Goal: Contribute content

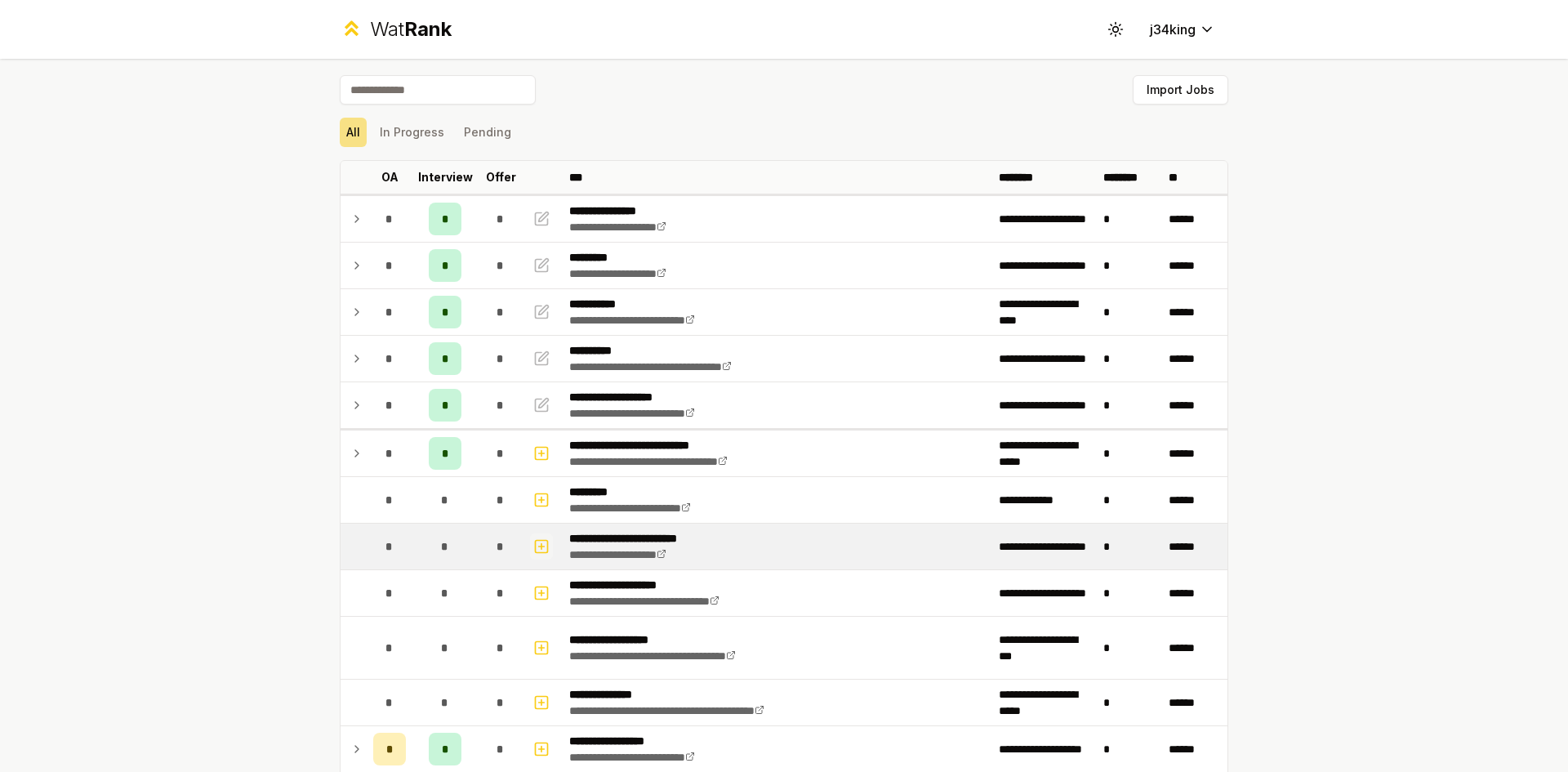
click at [530, 552] on button "button" at bounding box center [541, 547] width 23 height 26
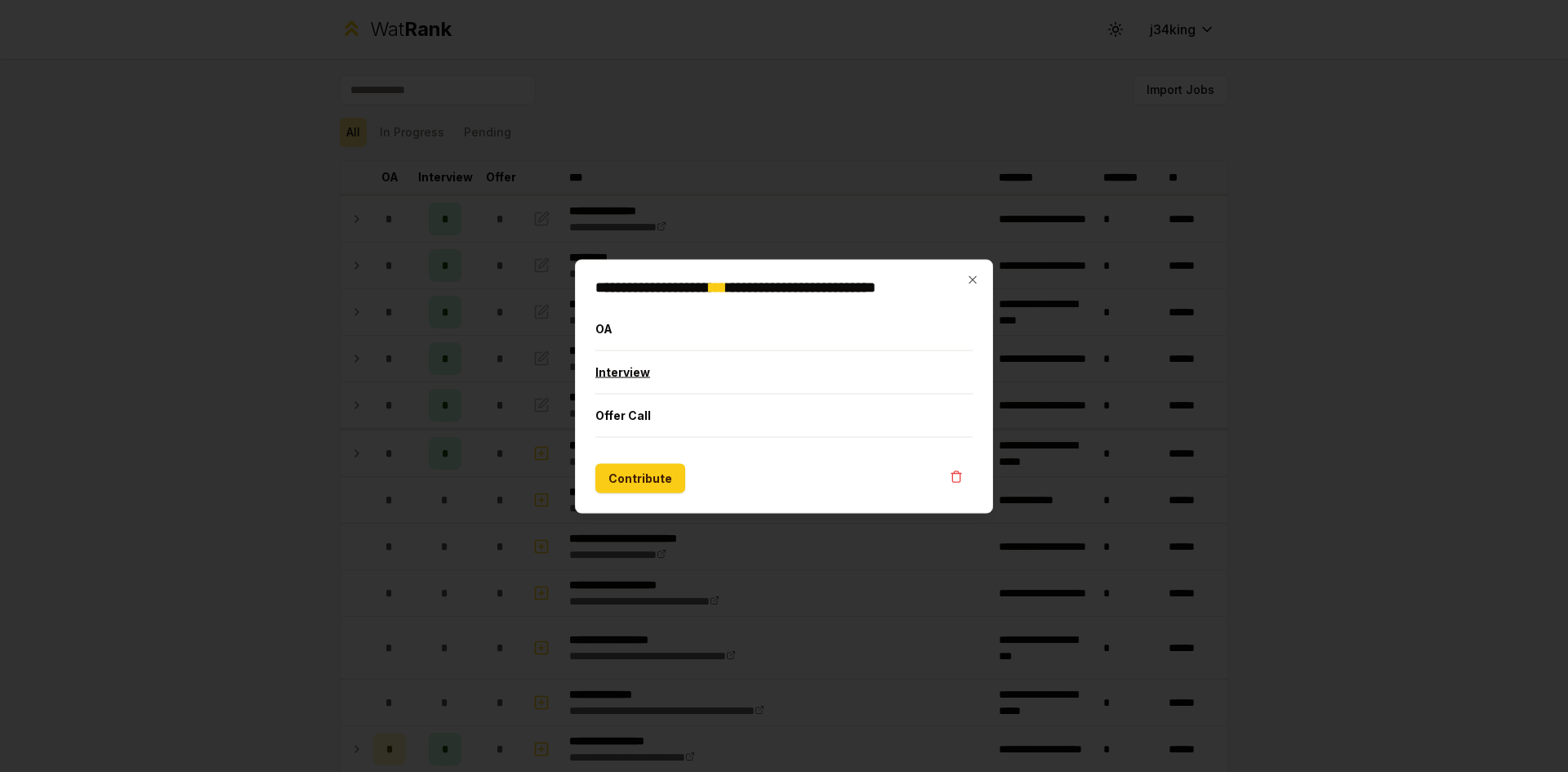
click at [667, 362] on button "Interview" at bounding box center [784, 371] width 378 height 43
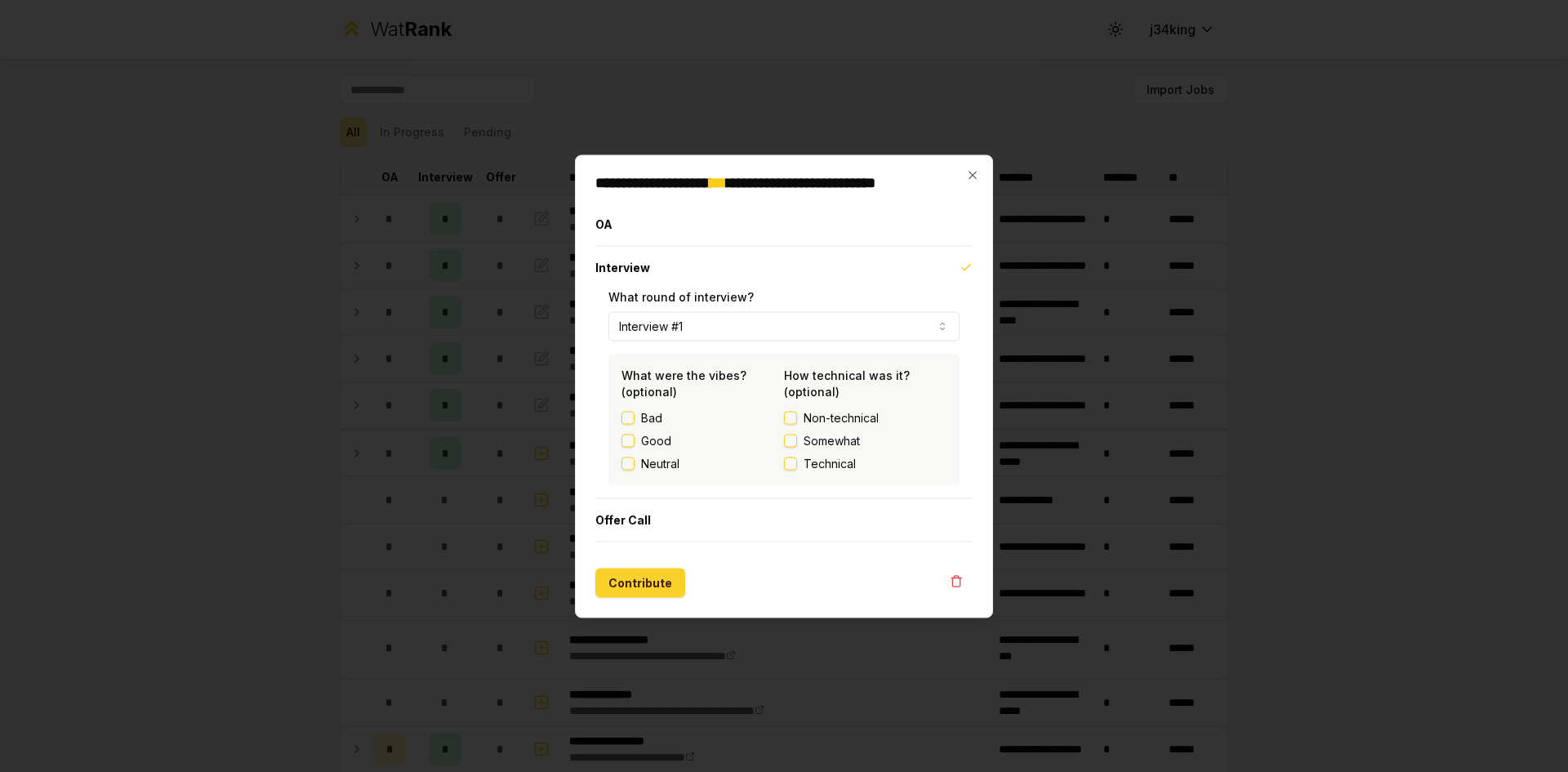
click at [639, 589] on button "Contribute" at bounding box center [640, 582] width 89 height 29
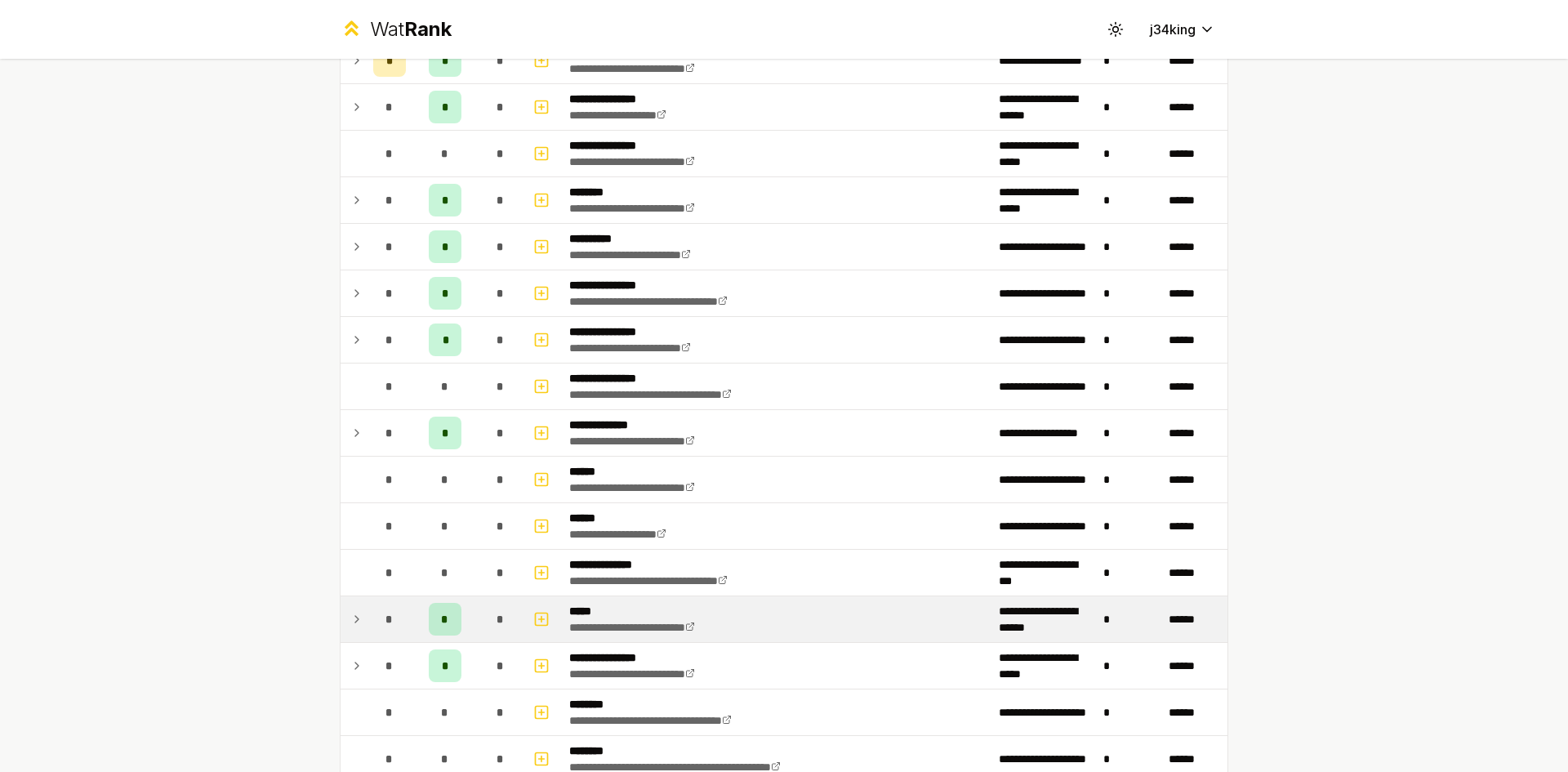
scroll to position [817, 0]
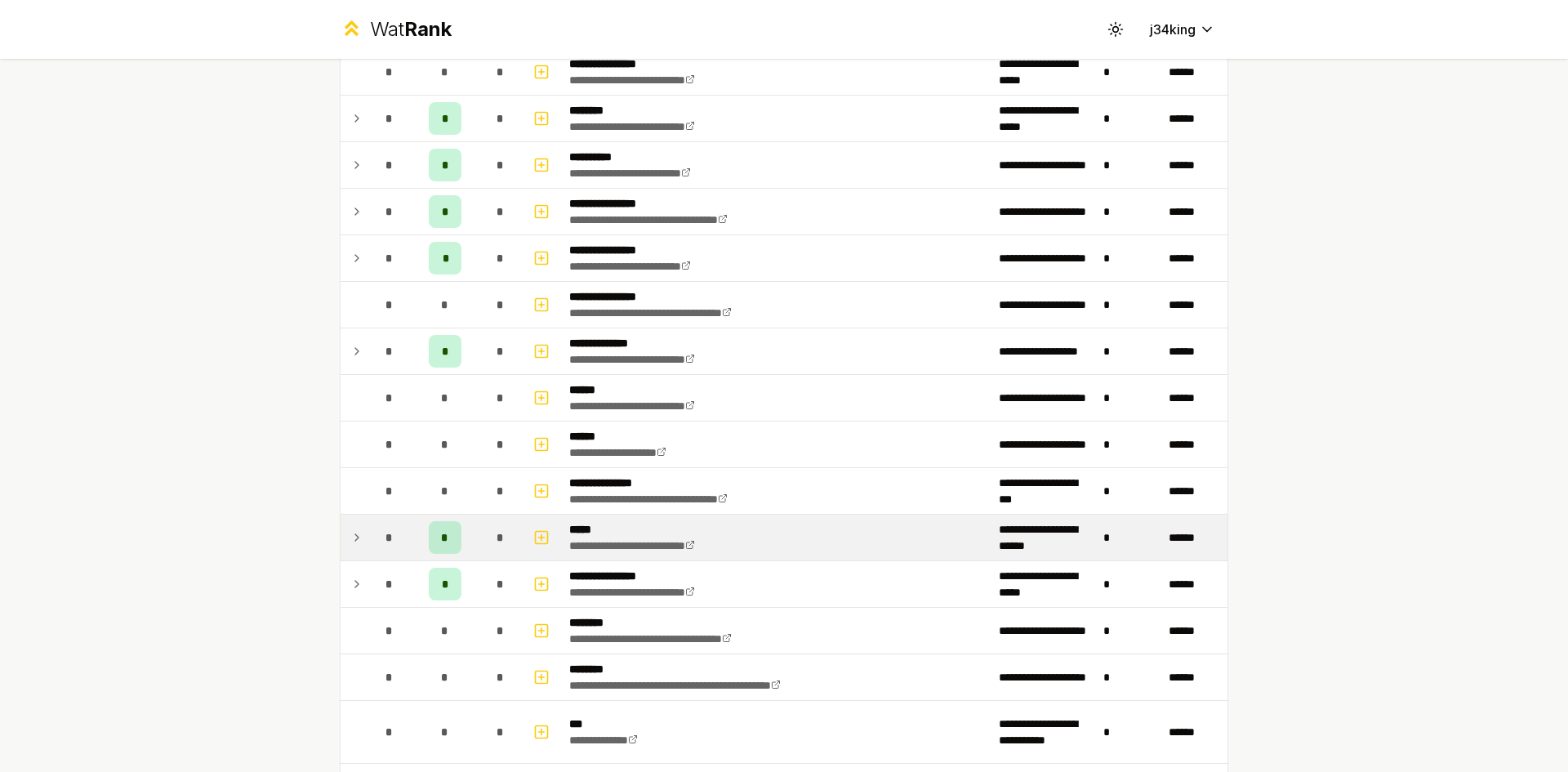
click at [358, 531] on td at bounding box center [353, 537] width 26 height 46
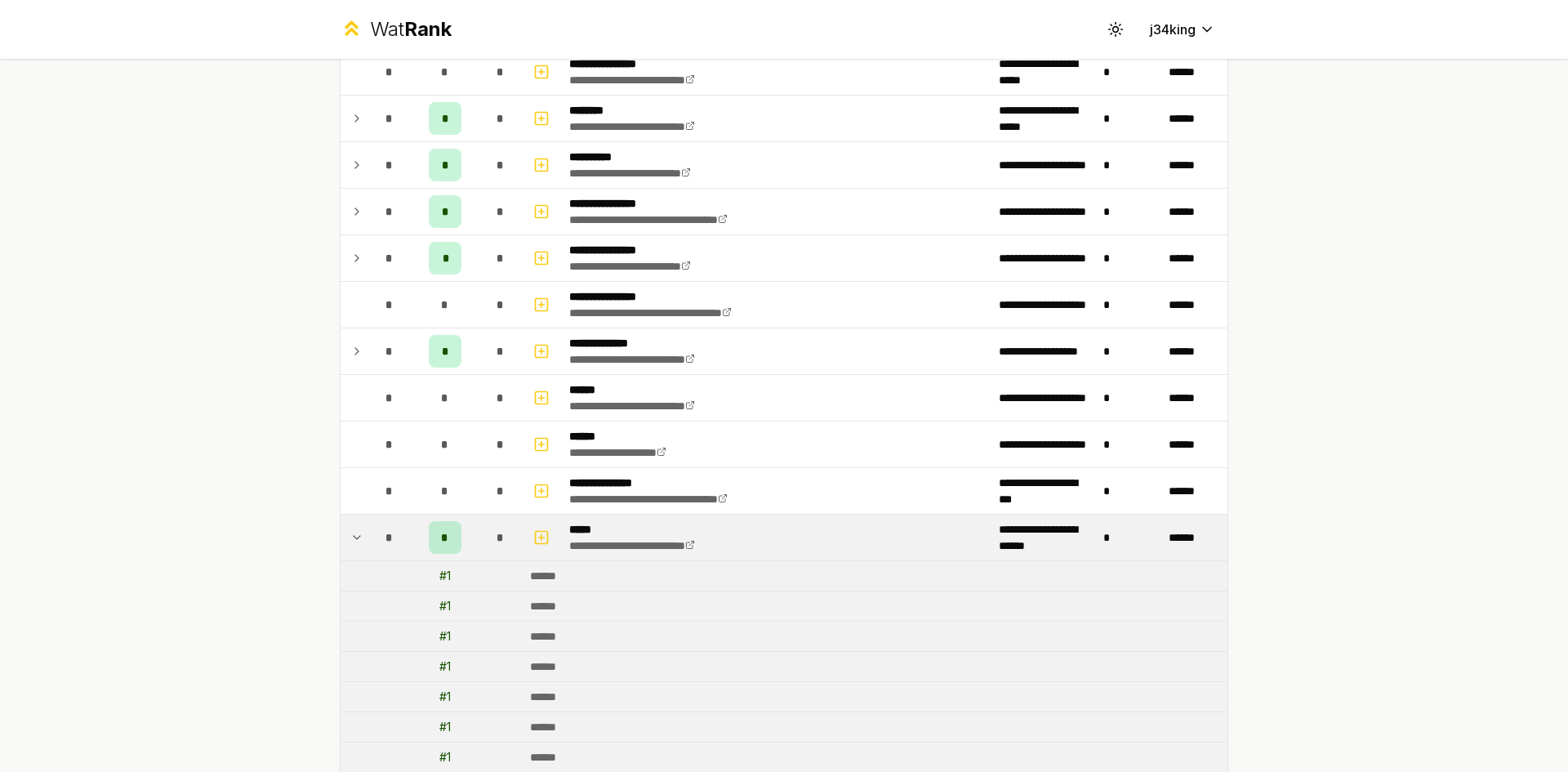
scroll to position [899, 0]
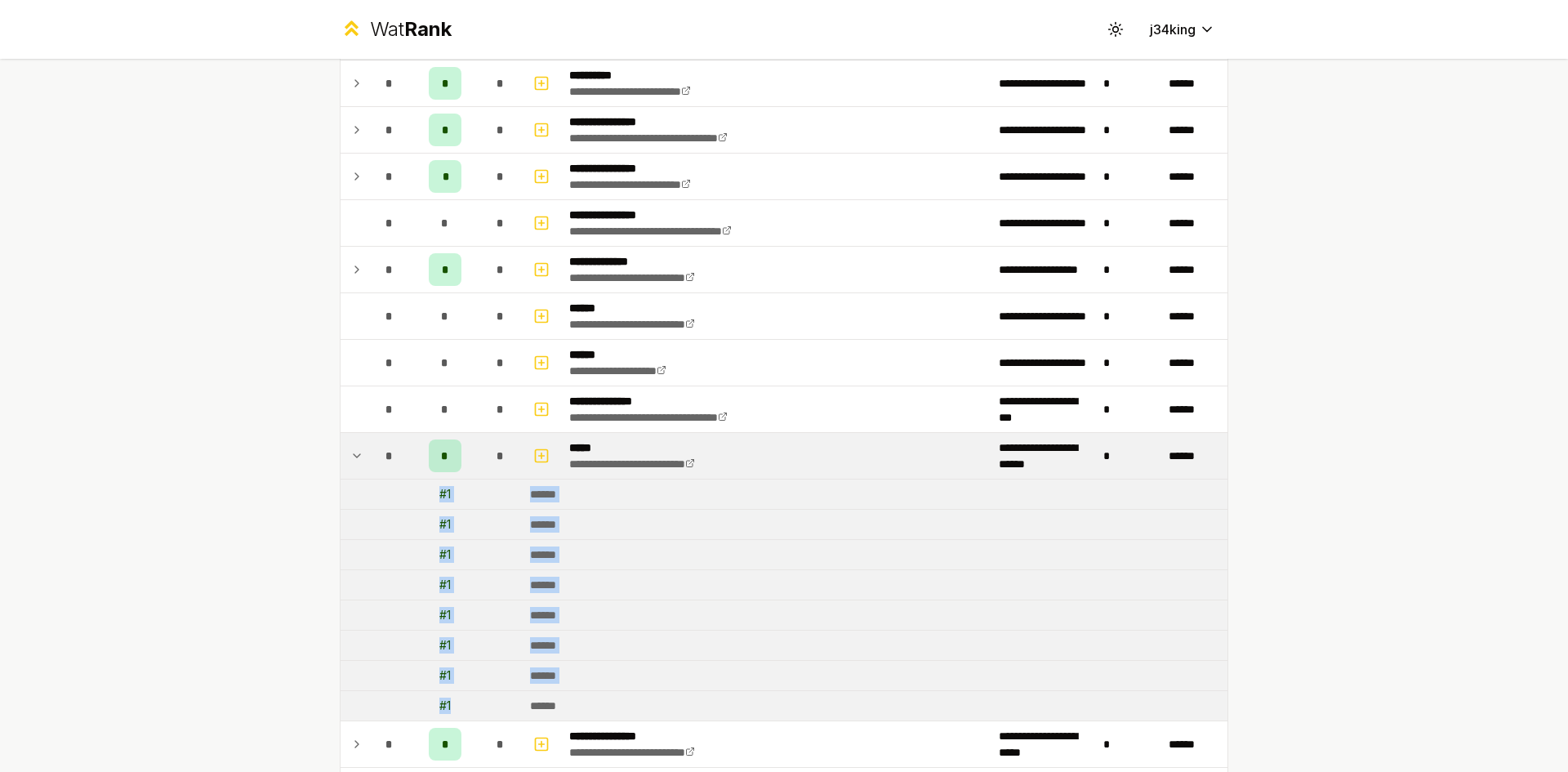
drag, startPoint x: 424, startPoint y: 486, endPoint x: 444, endPoint y: 694, distance: 209.0
click at [444, 700] on tbody "**********" at bounding box center [784, 631] width 887 height 2670
click at [444, 690] on tr "# 1 ******" at bounding box center [784, 675] width 887 height 30
click at [535, 456] on rect "button" at bounding box center [541, 454] width 12 height 12
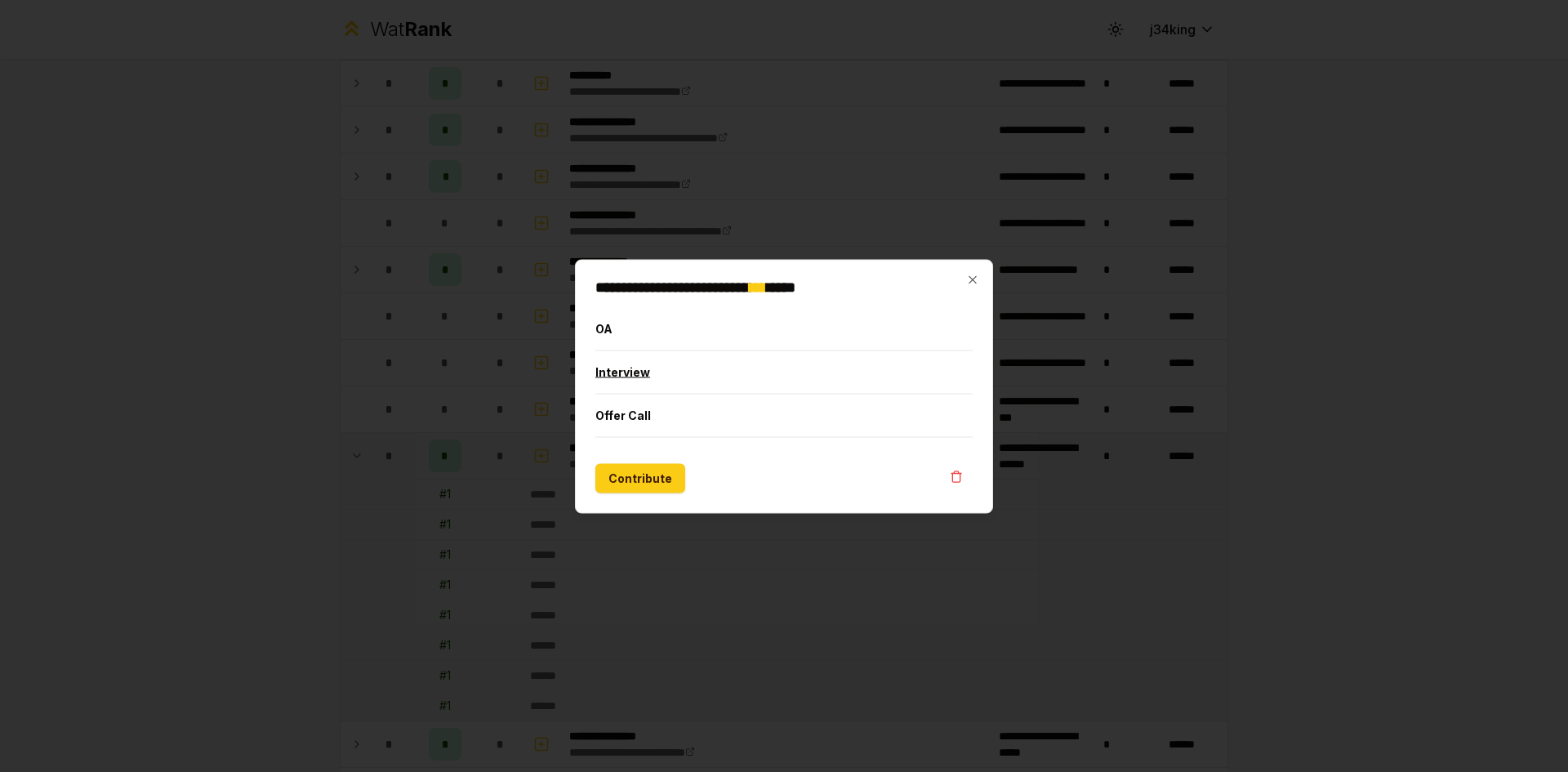
click at [646, 378] on button "Interview" at bounding box center [784, 371] width 378 height 43
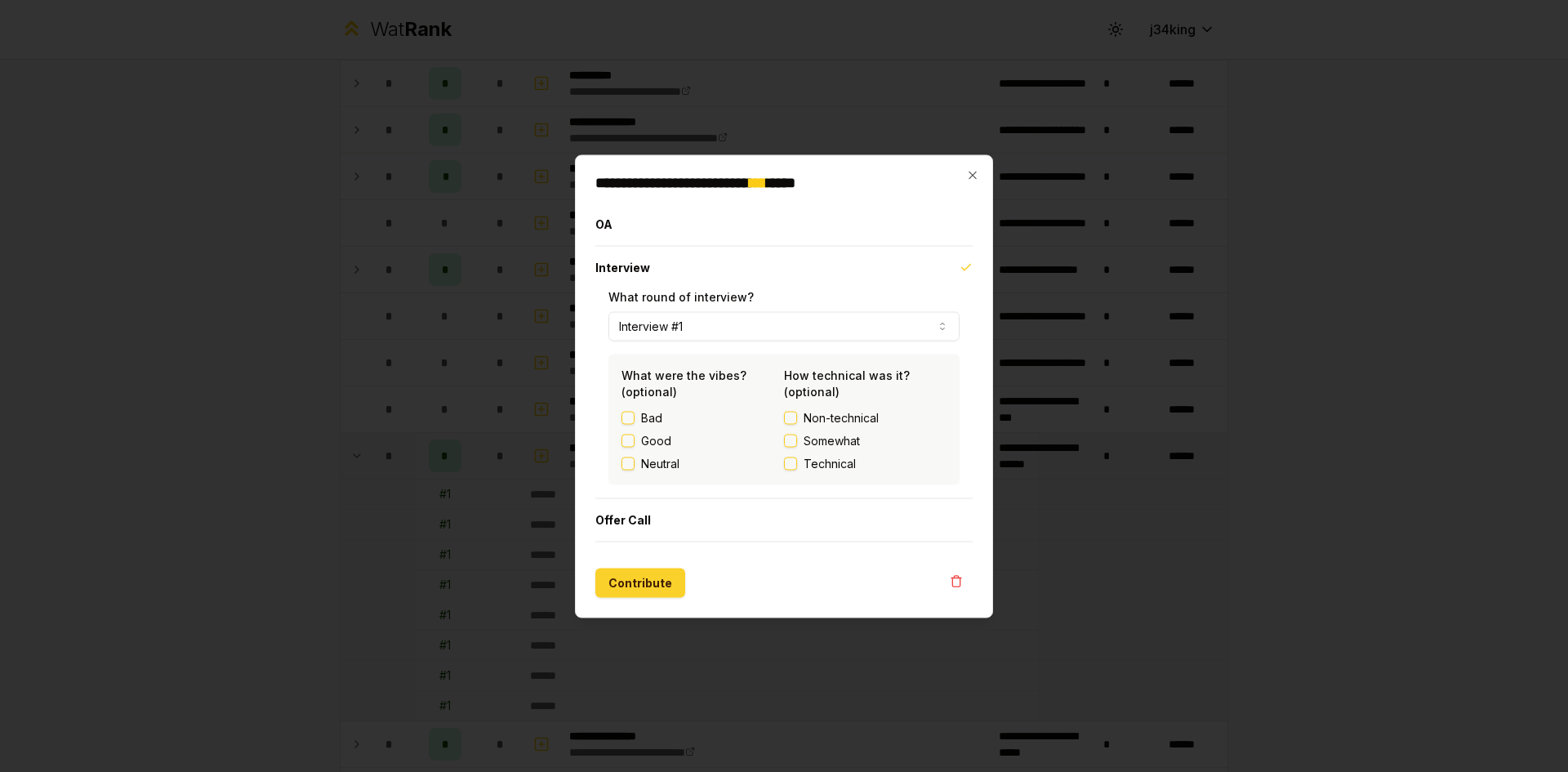
click at [635, 590] on button "Contribute" at bounding box center [640, 582] width 89 height 29
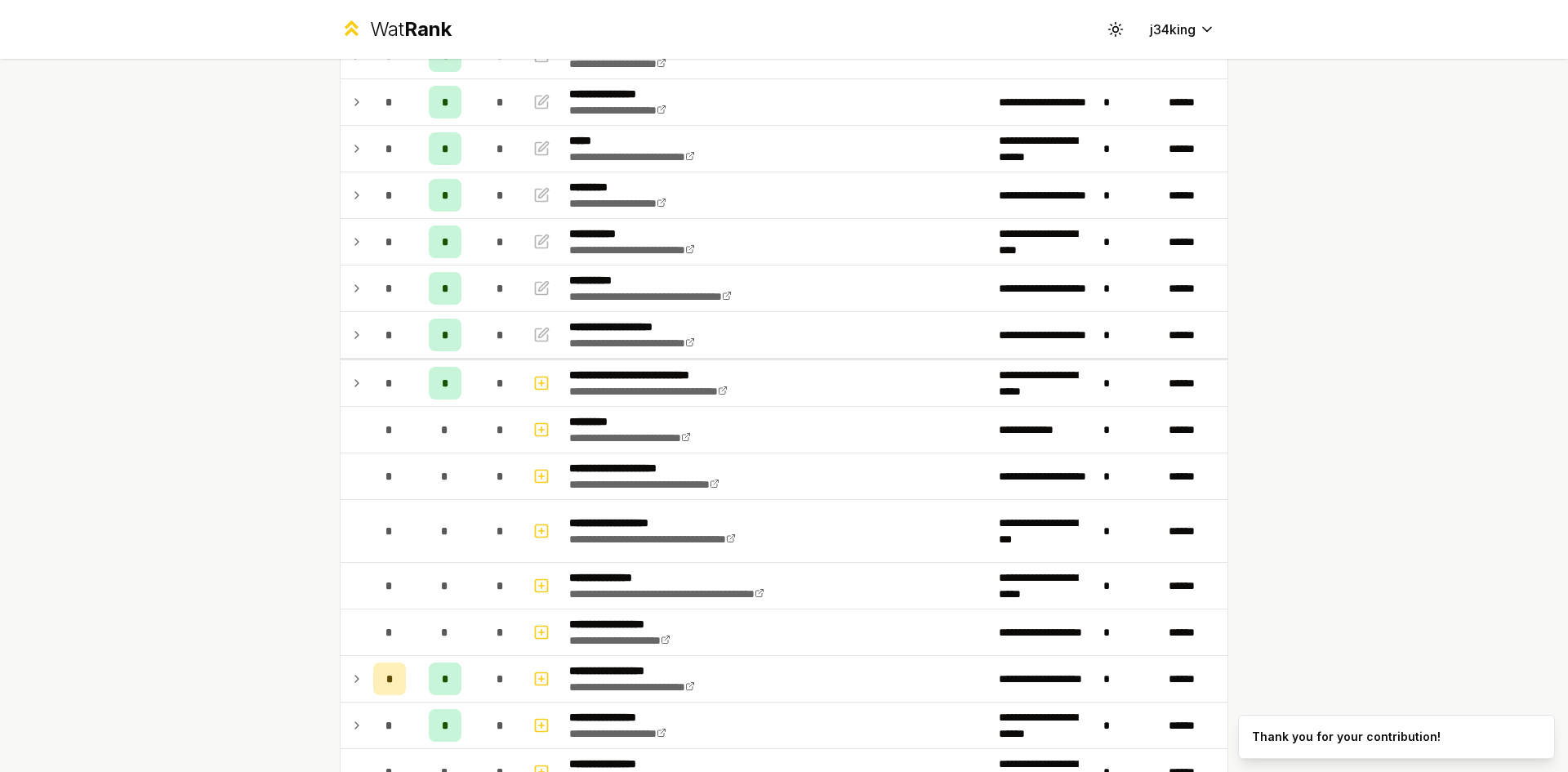
scroll to position [82, 0]
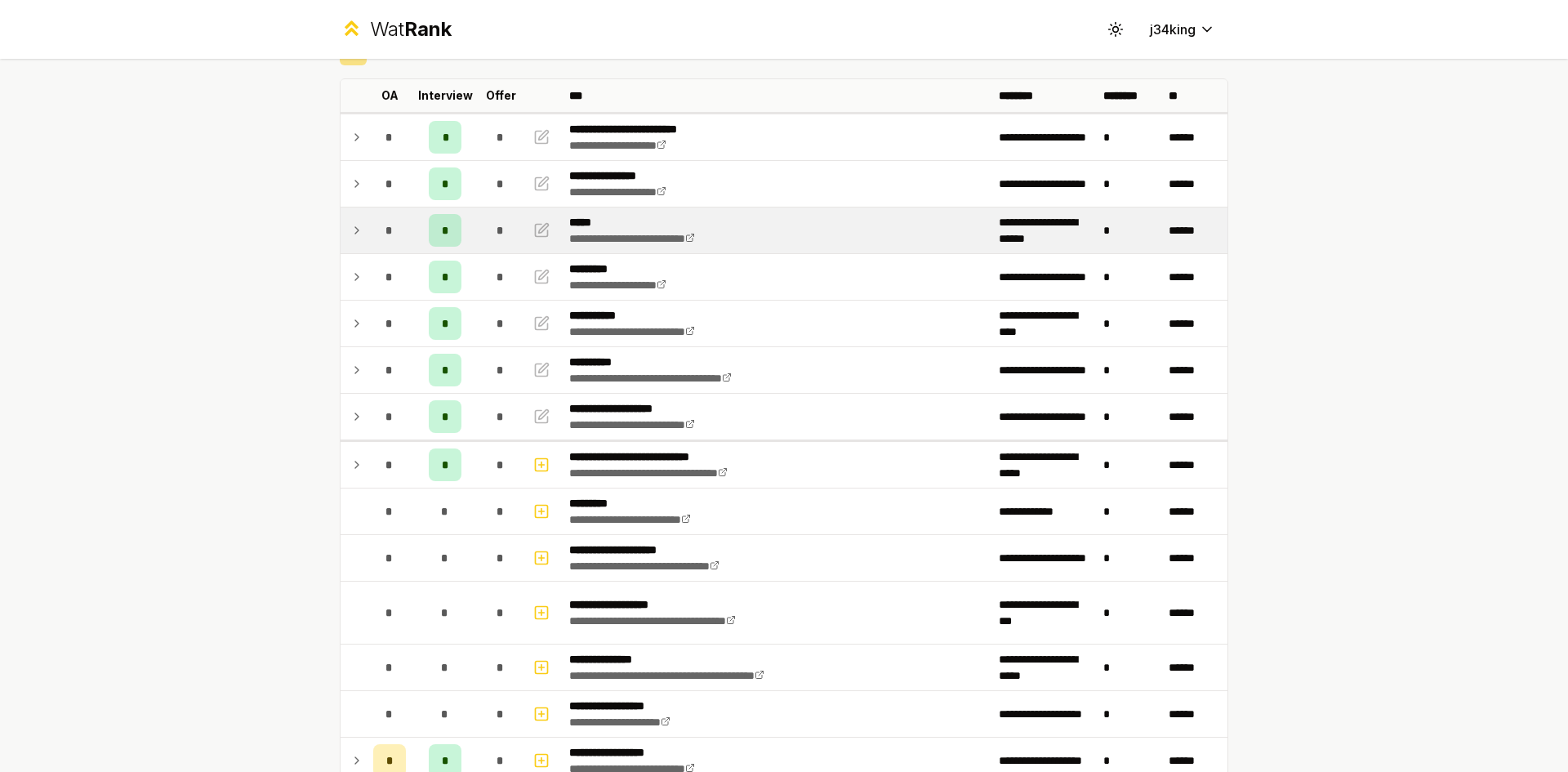
click at [585, 219] on p "*****" at bounding box center [651, 223] width 164 height 16
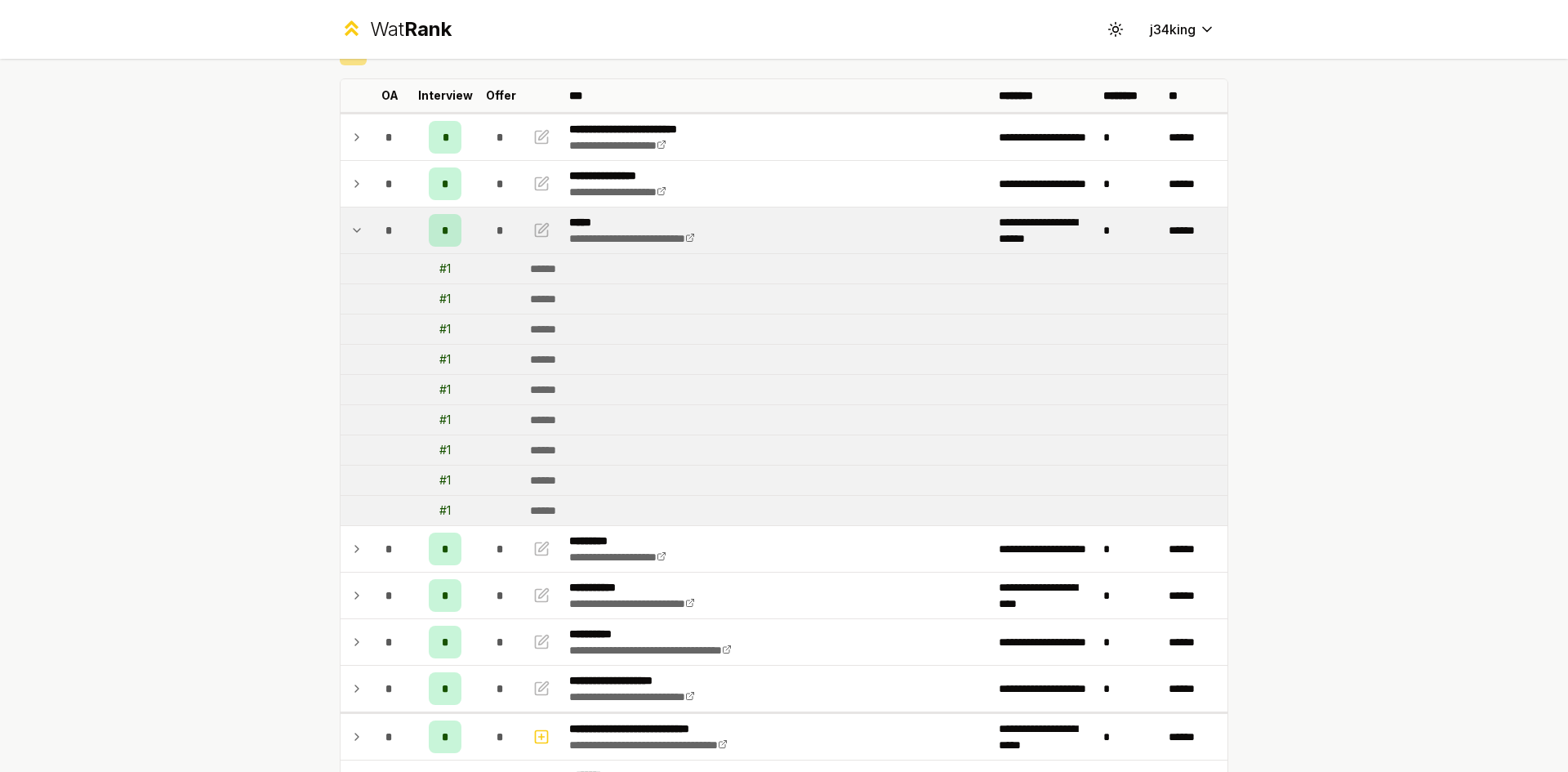
click at [585, 219] on p "*****" at bounding box center [651, 223] width 164 height 16
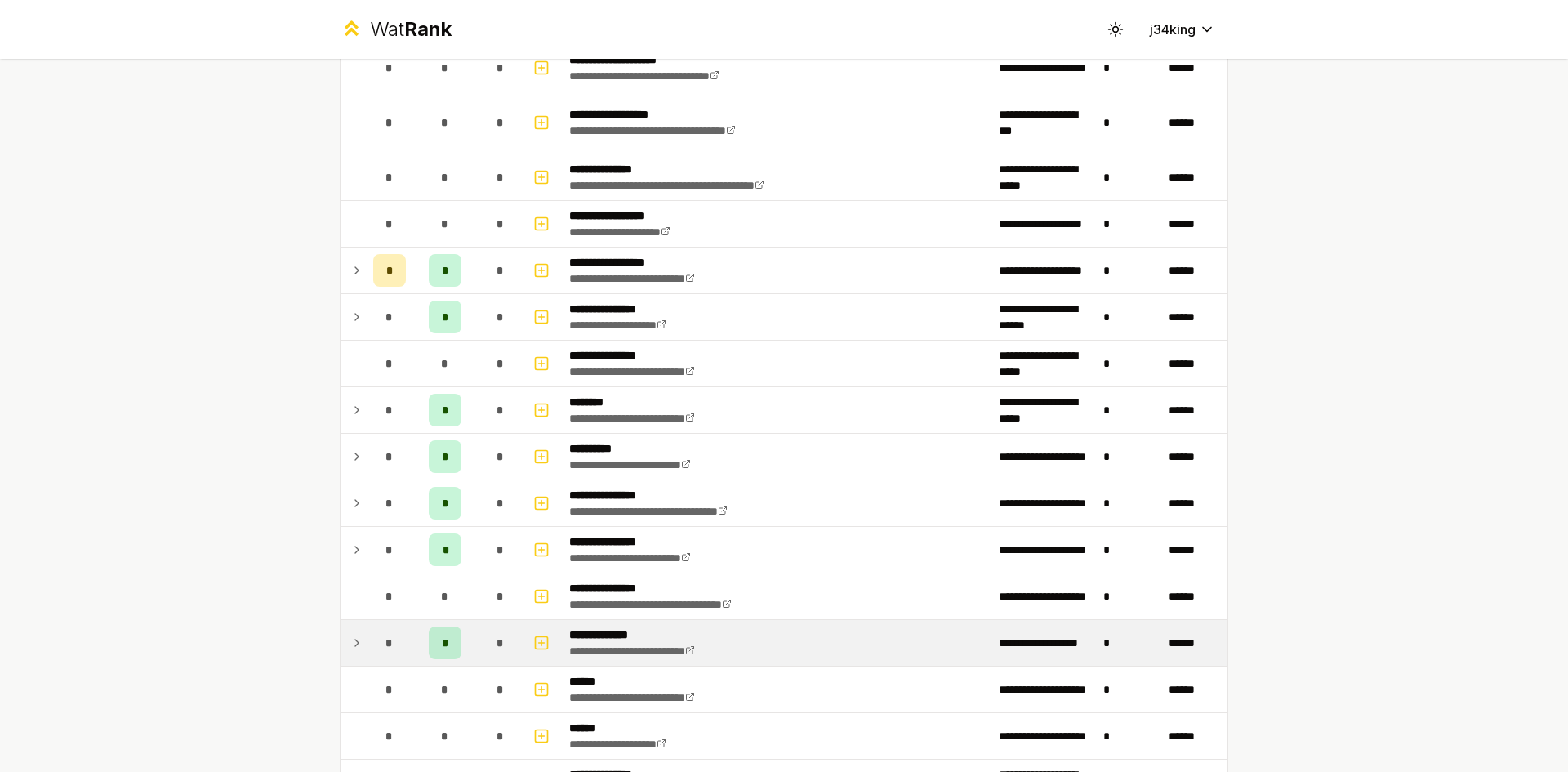
scroll to position [653, 0]
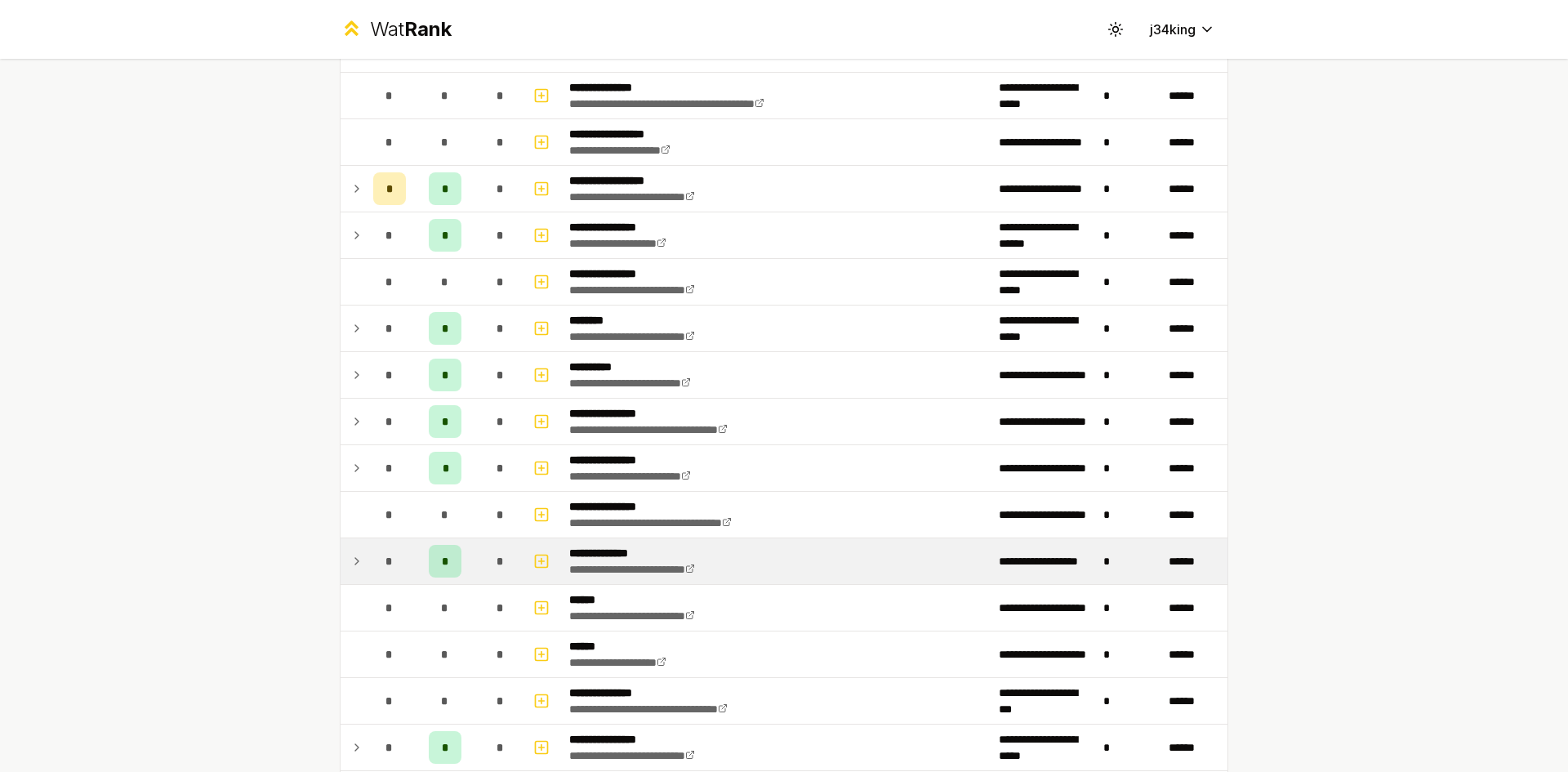
click at [367, 572] on td "*" at bounding box center [389, 561] width 46 height 46
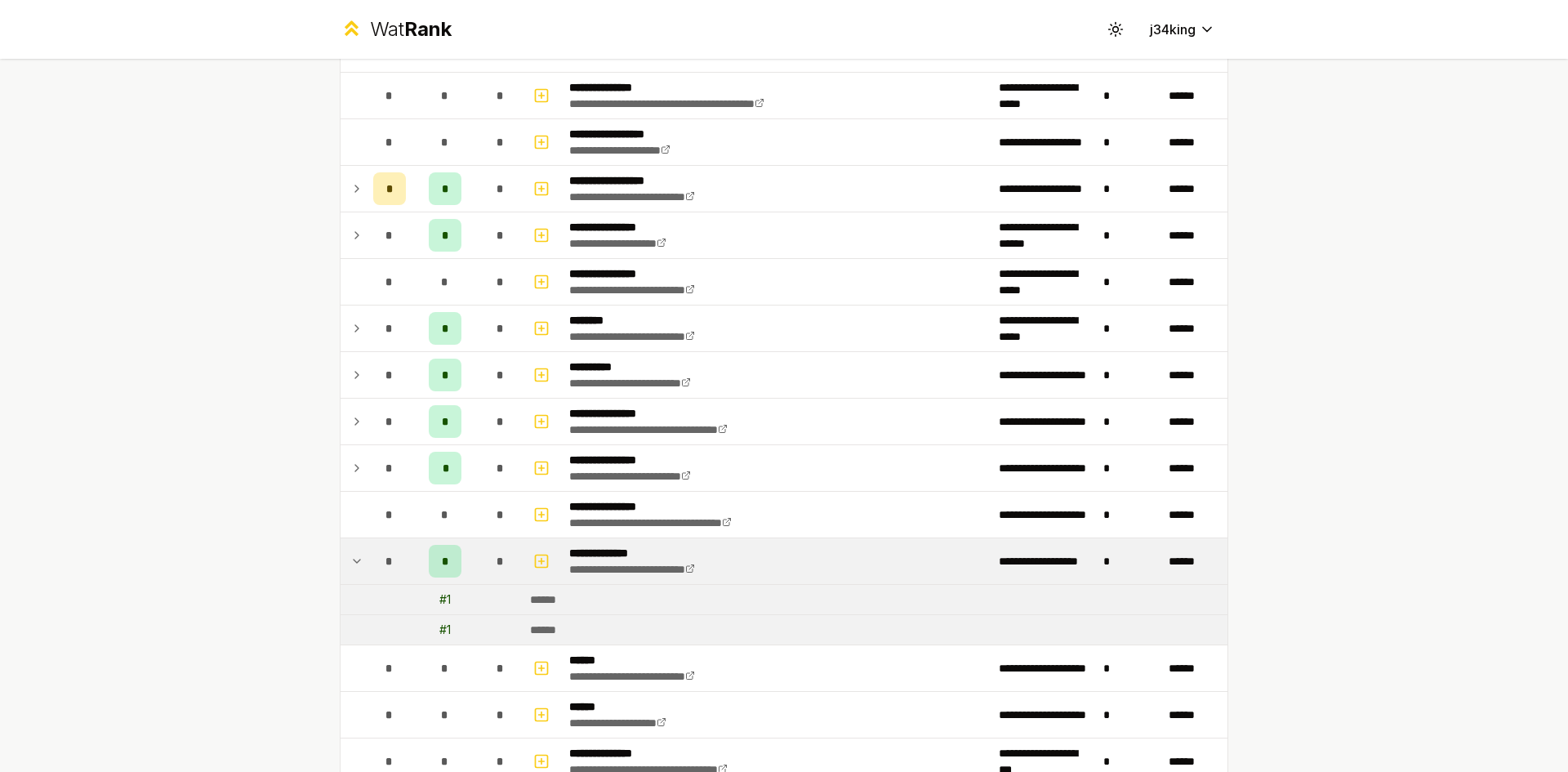
click at [358, 571] on td at bounding box center [353, 561] width 26 height 46
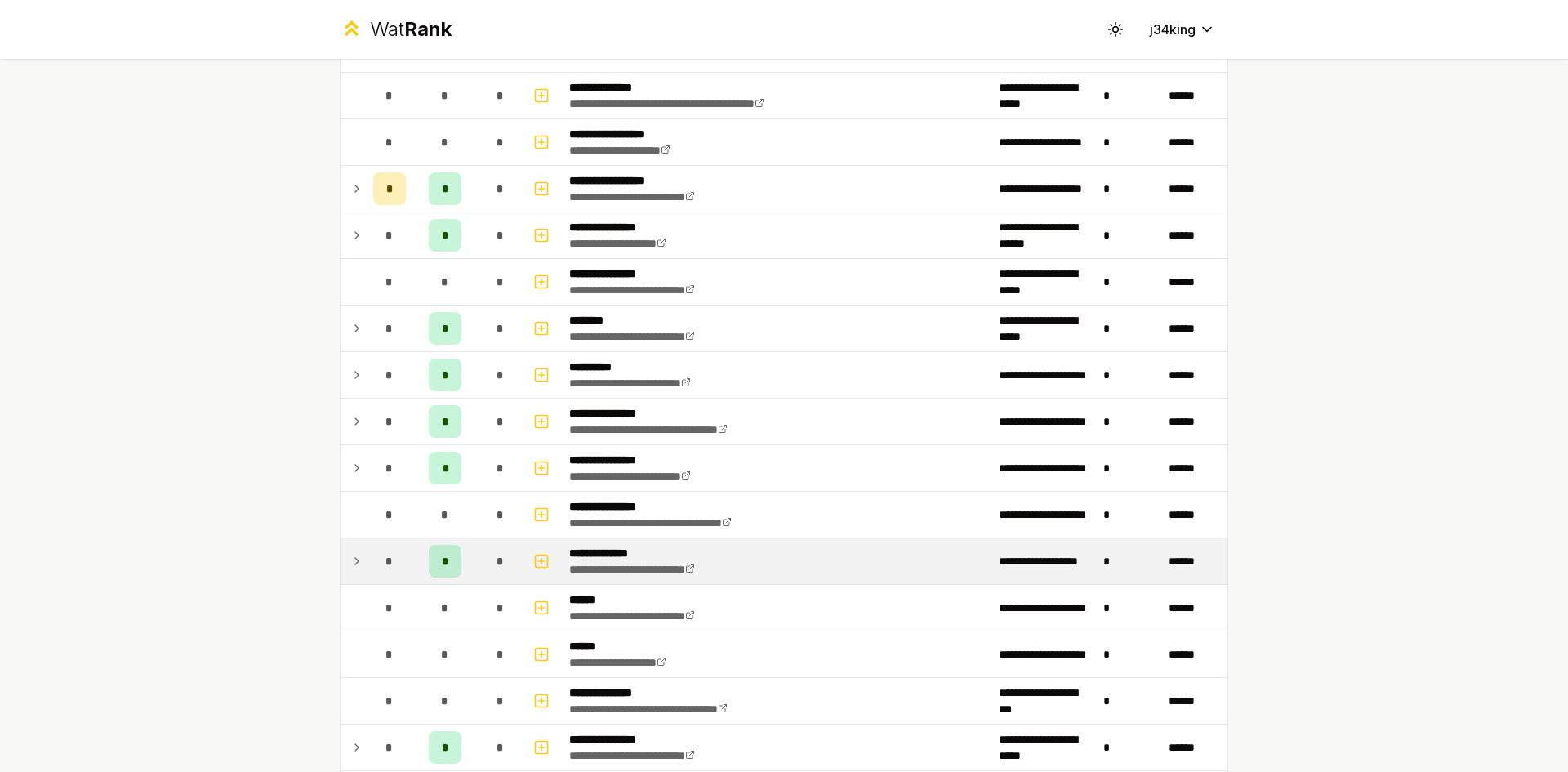
click at [429, 569] on div "*" at bounding box center [445, 561] width 33 height 33
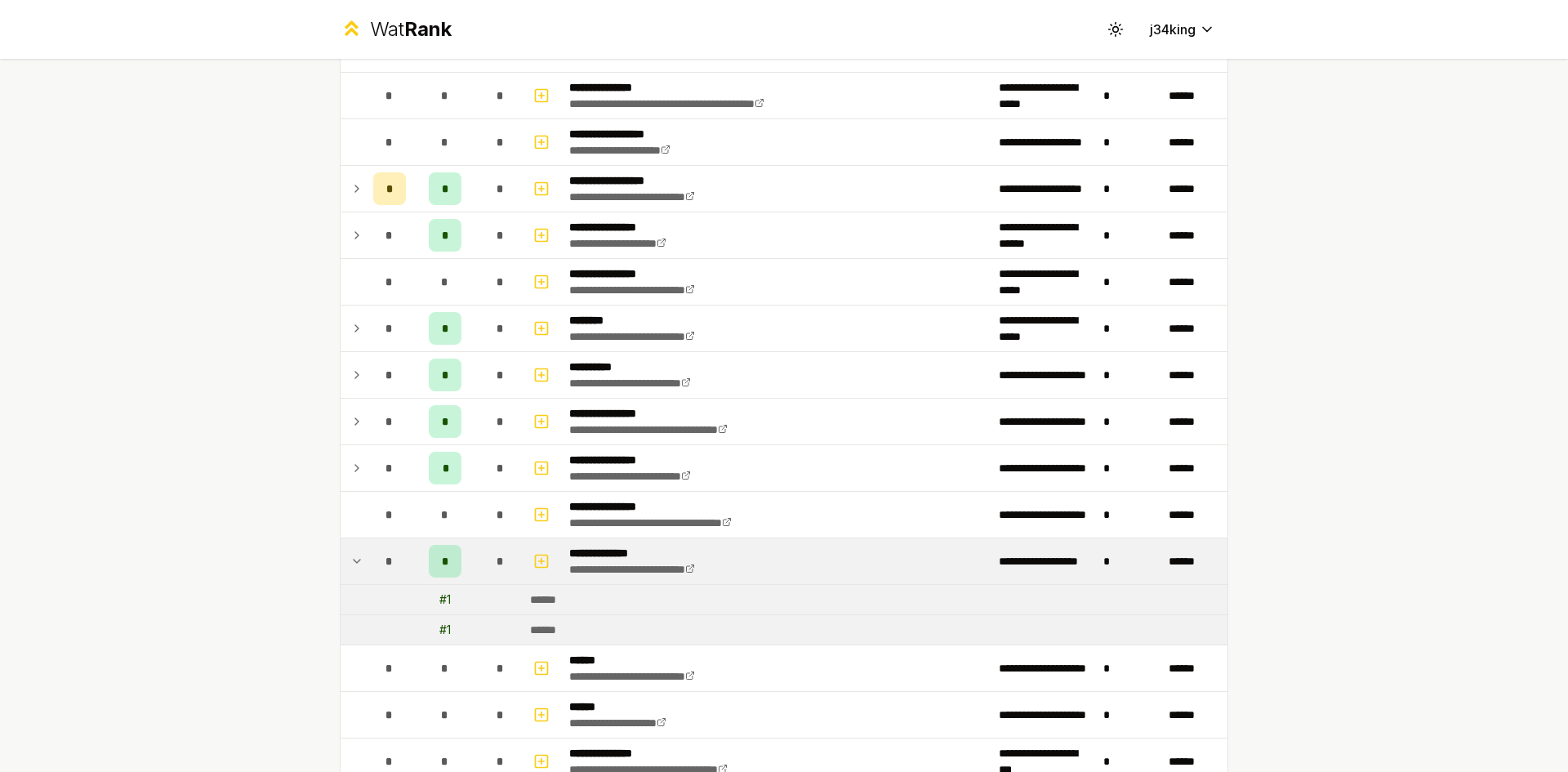
click at [379, 573] on div "*" at bounding box center [389, 561] width 33 height 33
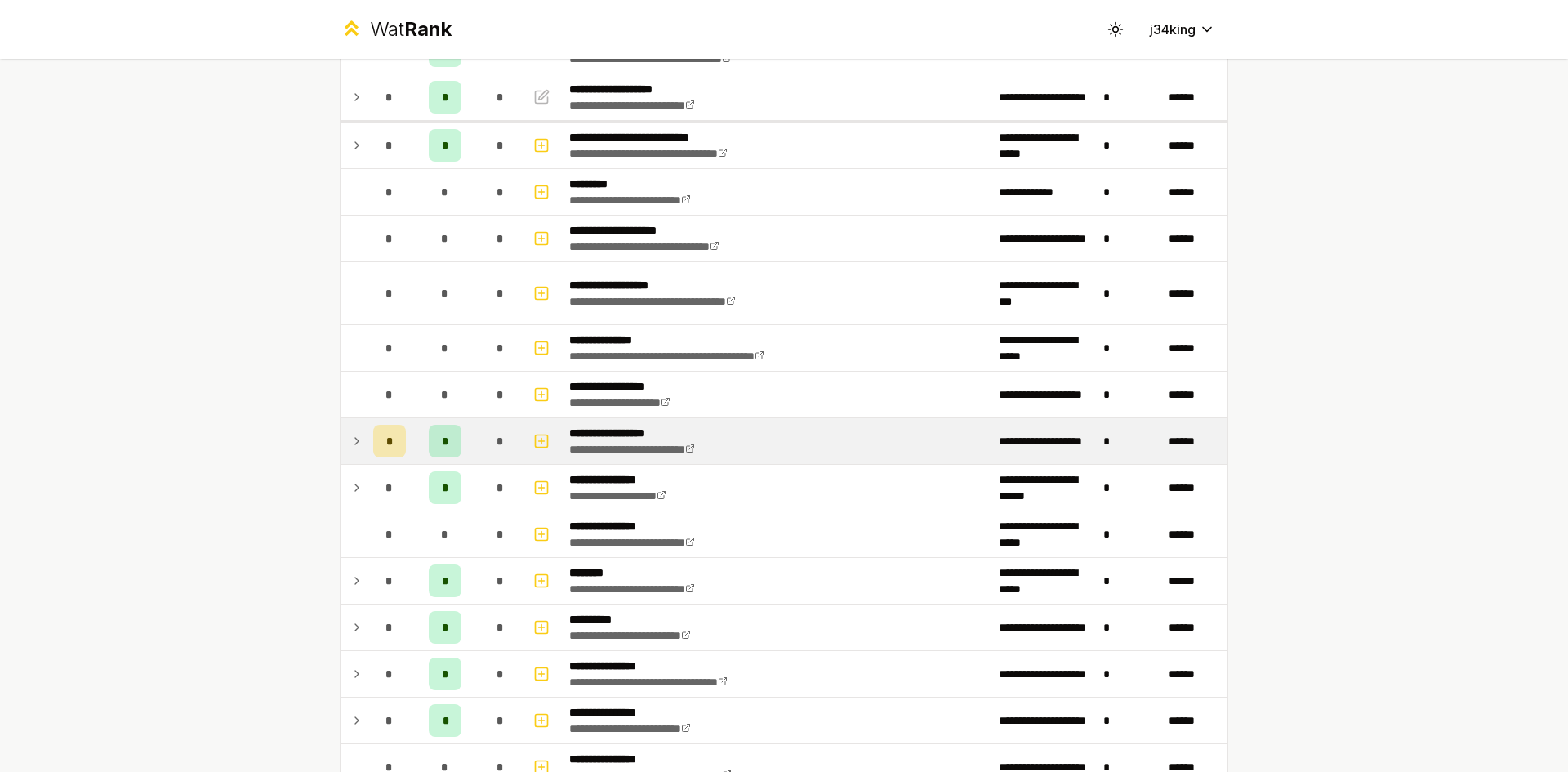
scroll to position [74, 0]
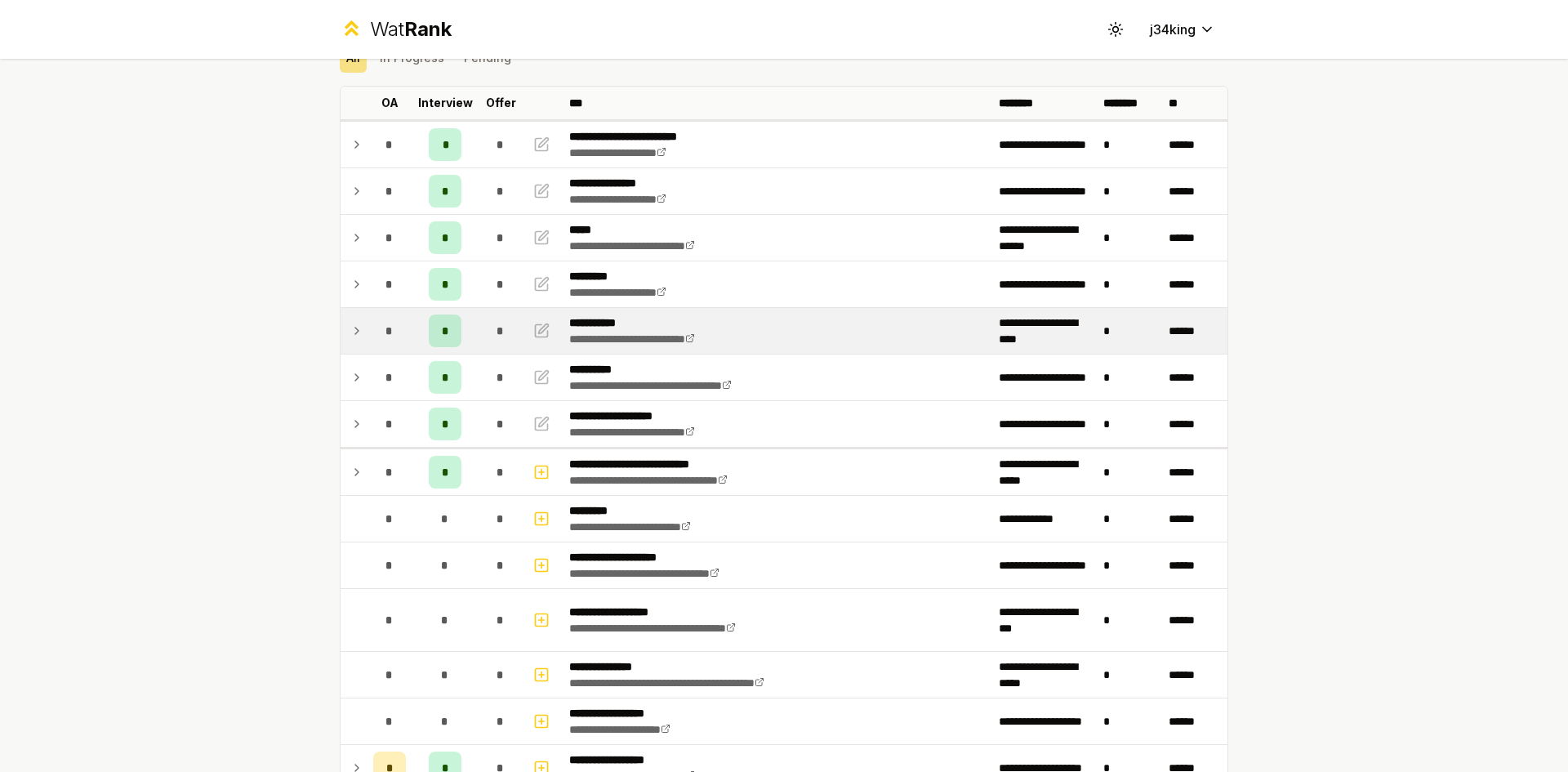
click at [340, 320] on td at bounding box center [353, 330] width 26 height 46
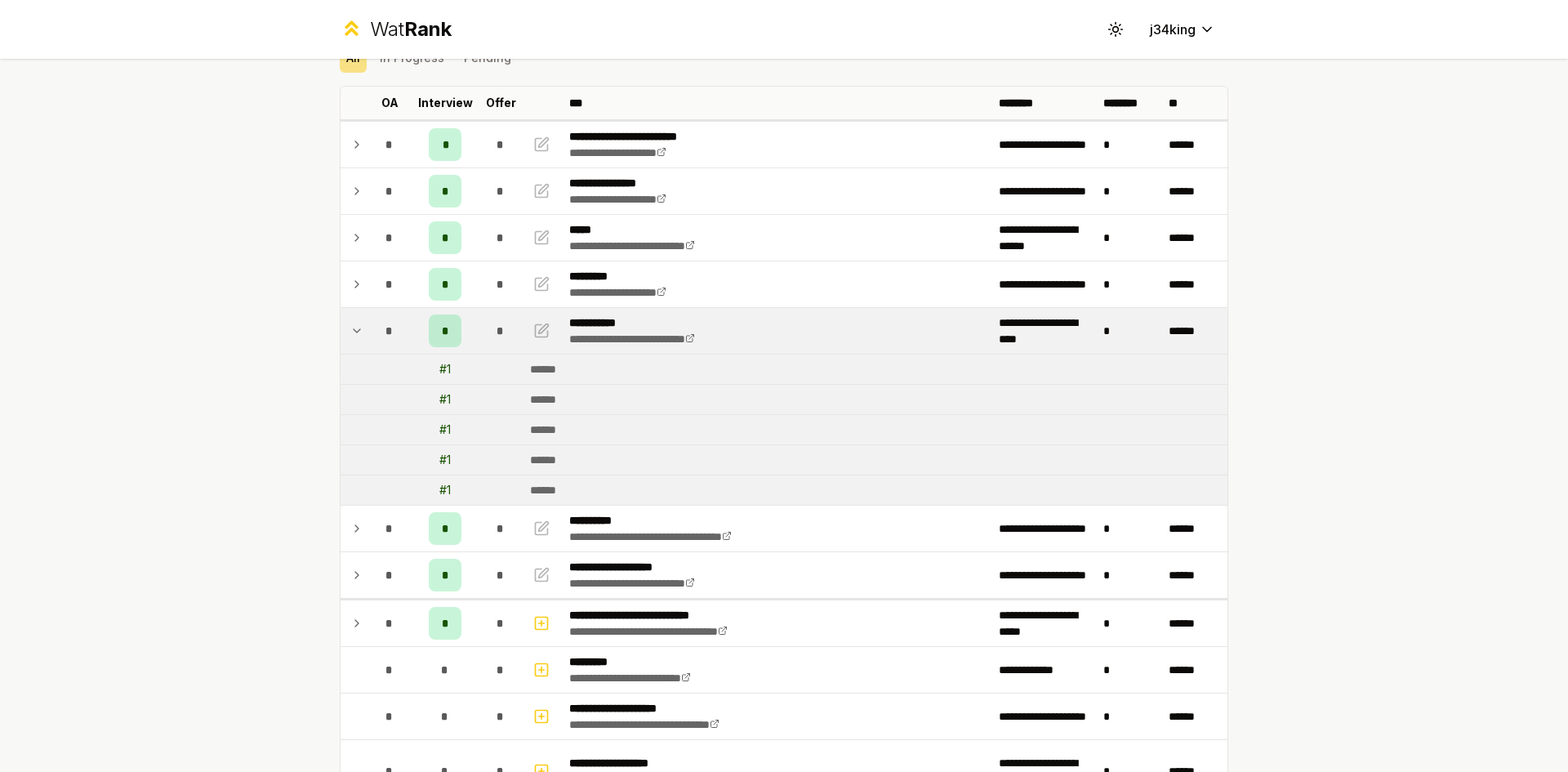
click at [341, 328] on td at bounding box center [353, 330] width 26 height 46
